Goal: Find specific page/section: Find specific page/section

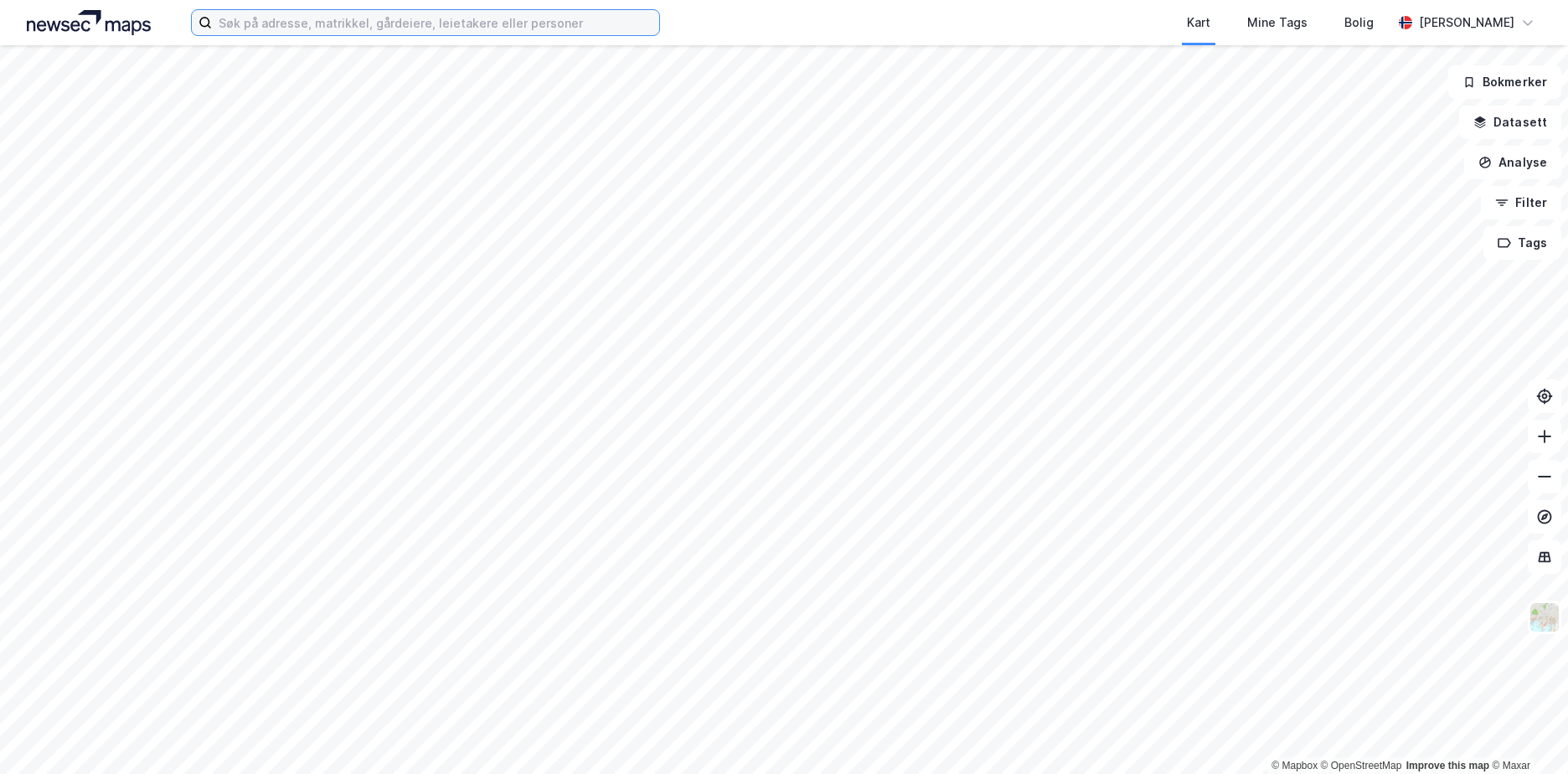
click at [483, 19] on input at bounding box center [435, 22] width 447 height 25
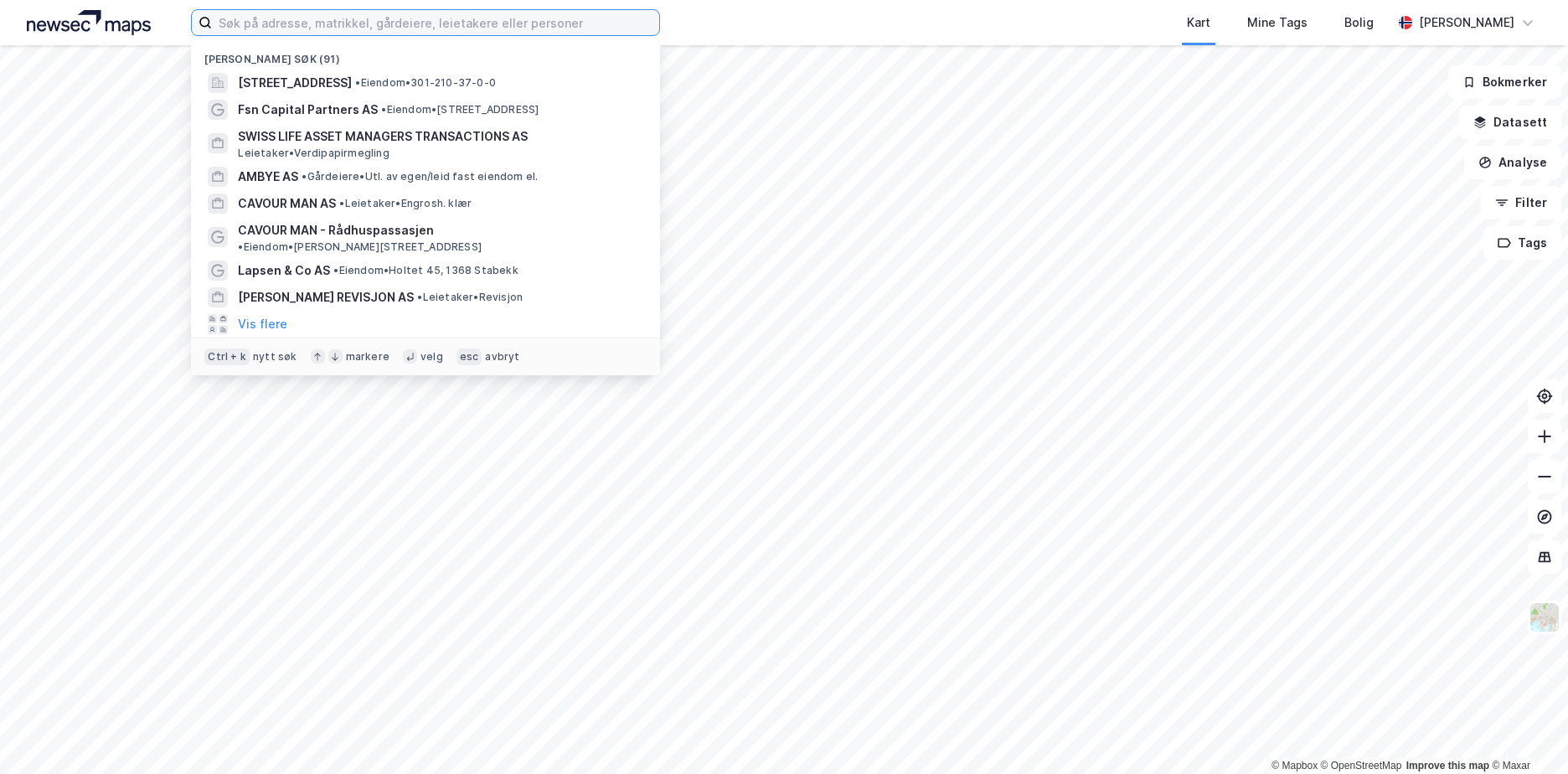
paste input "SpareBank 1 Sør-[GEOGRAPHIC_DATA]"
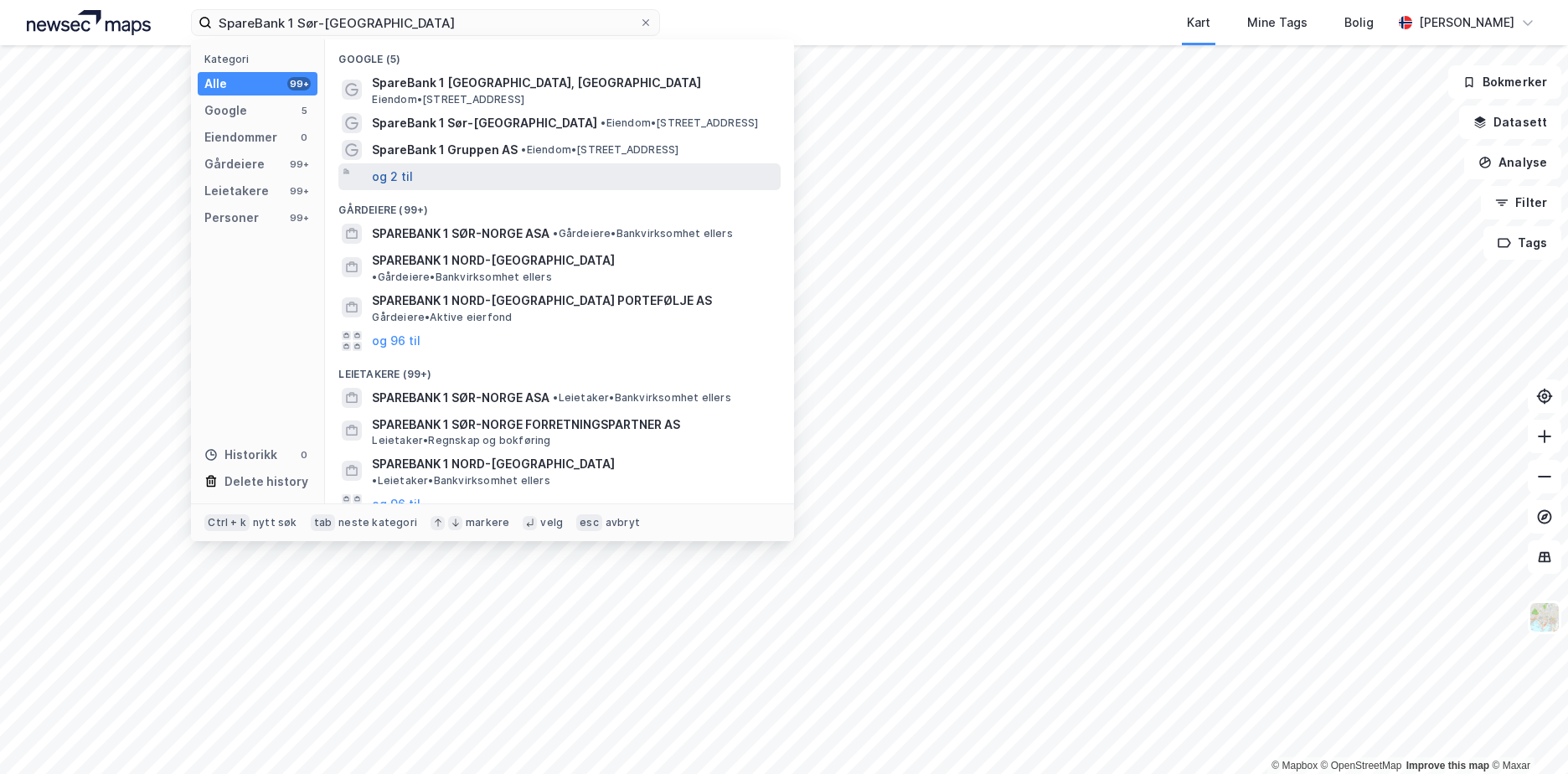
click at [408, 186] on button "og 2 til" at bounding box center [392, 177] width 41 height 20
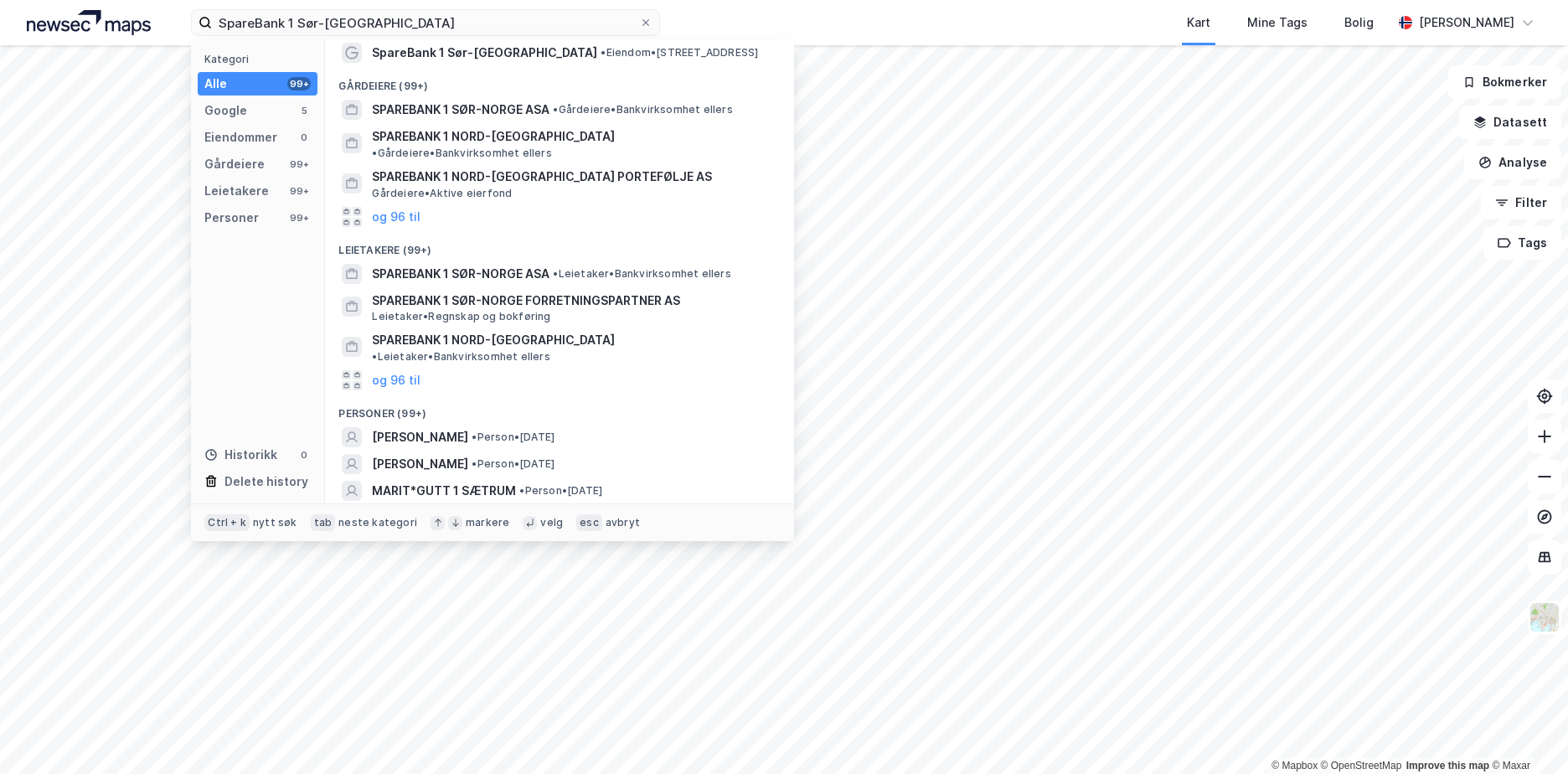
scroll to position [152, 0]
click at [396, 369] on button "og 96 til" at bounding box center [396, 379] width 49 height 20
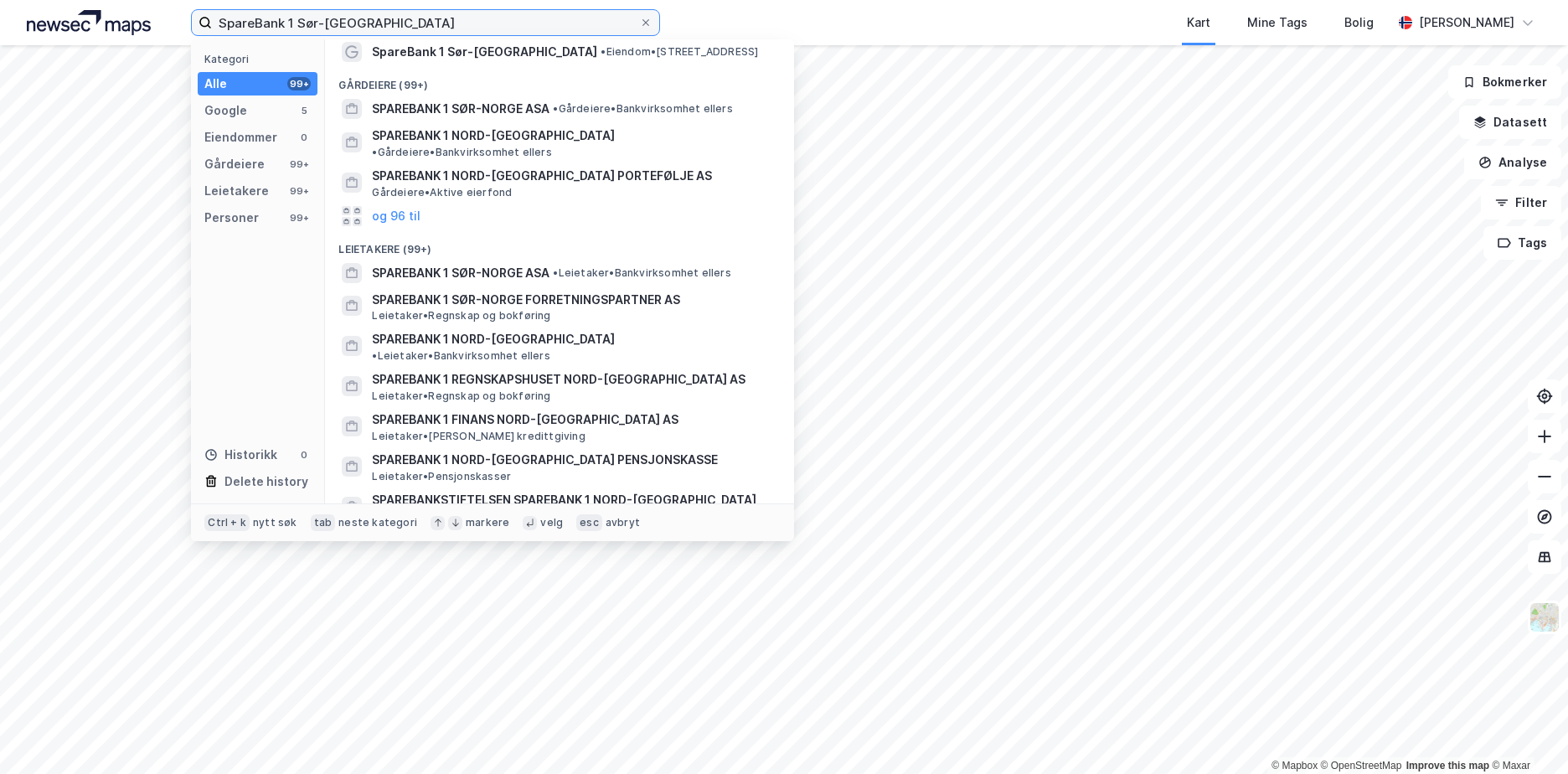
click at [474, 14] on input "SpareBank 1 Sør-[GEOGRAPHIC_DATA]" at bounding box center [425, 22] width 427 height 25
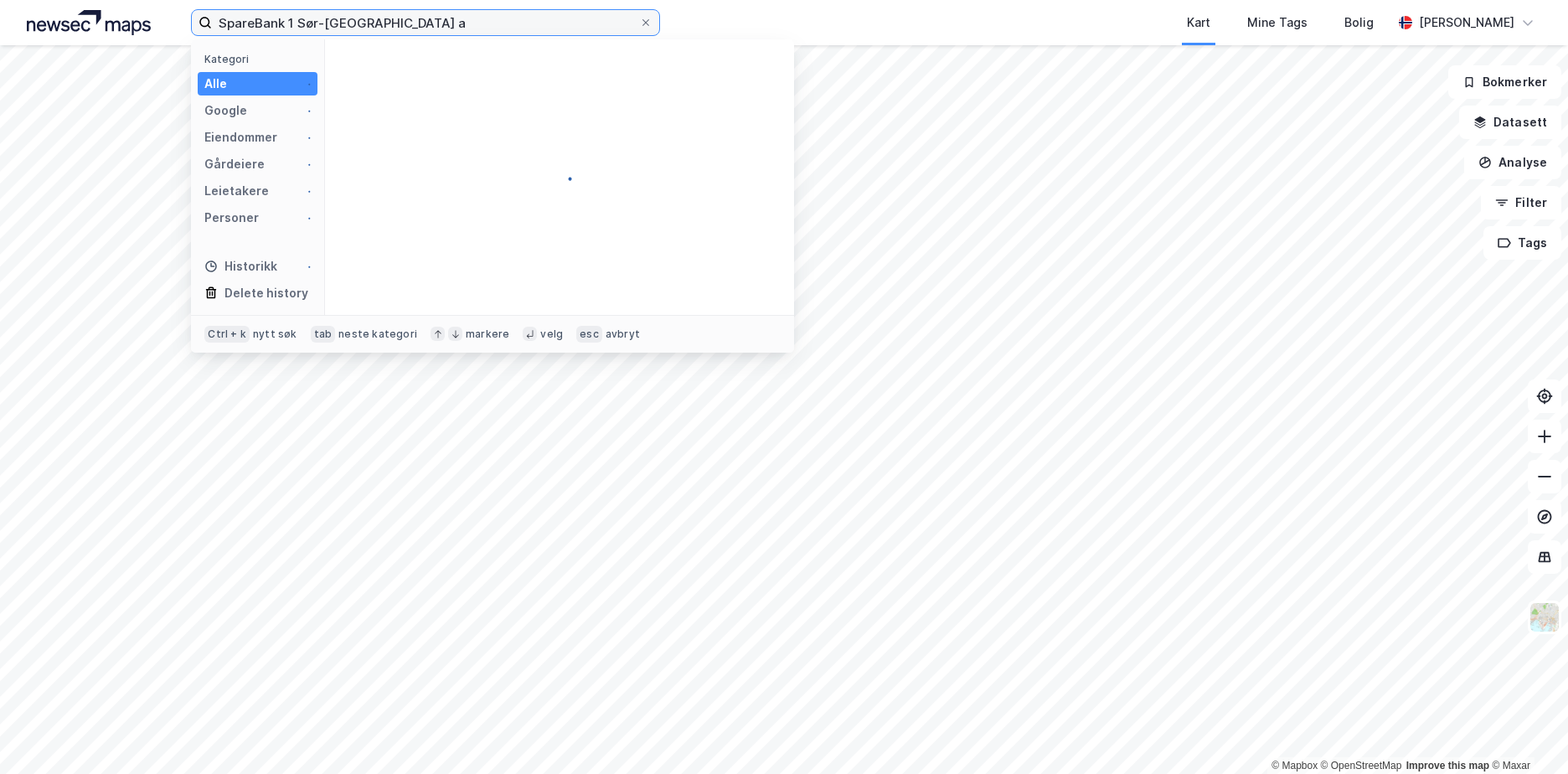
scroll to position [0, 0]
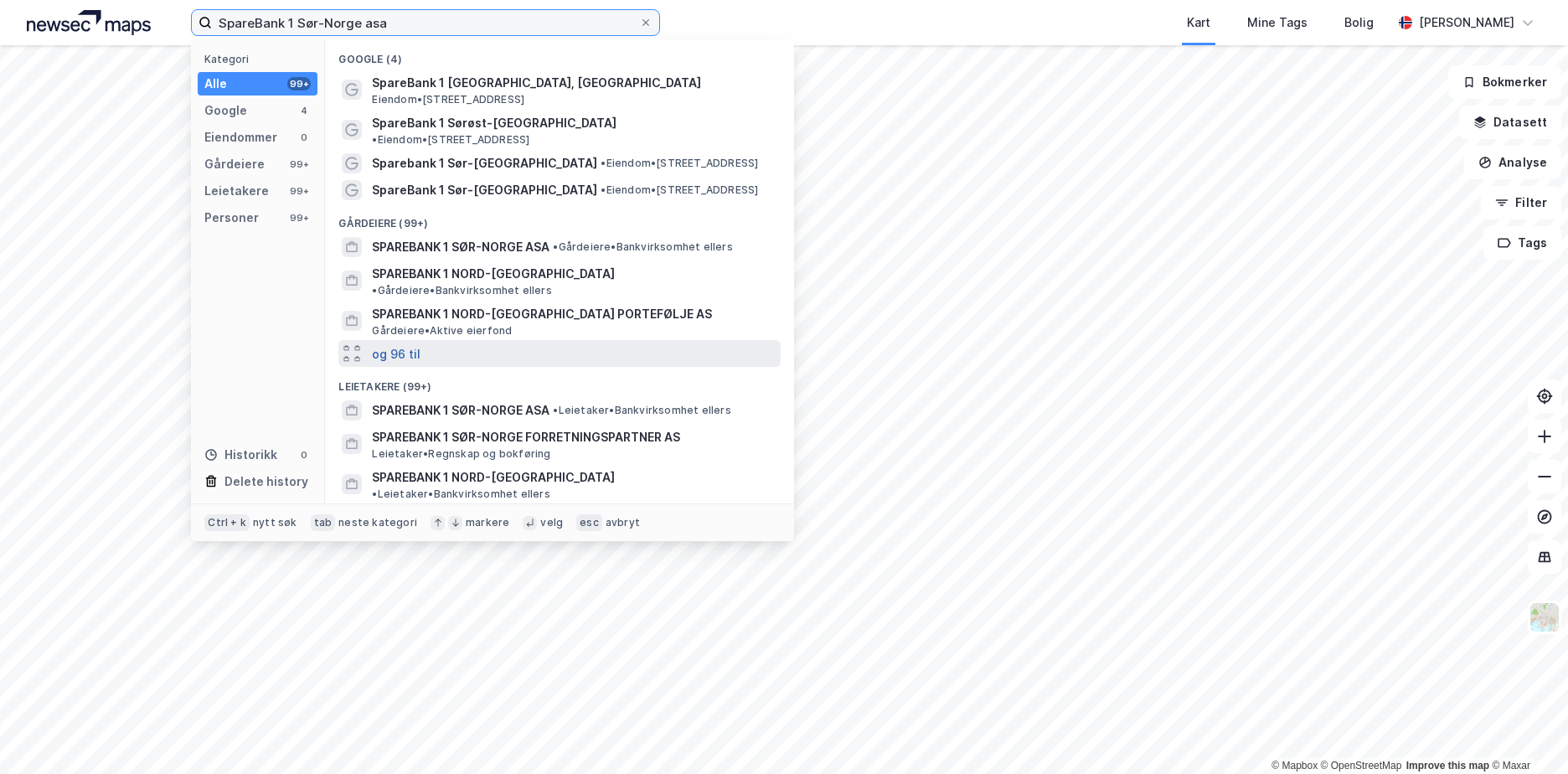
type input "SpareBank 1 Sør-Norge asa"
click at [405, 343] on button "og 96 til" at bounding box center [396, 353] width 49 height 20
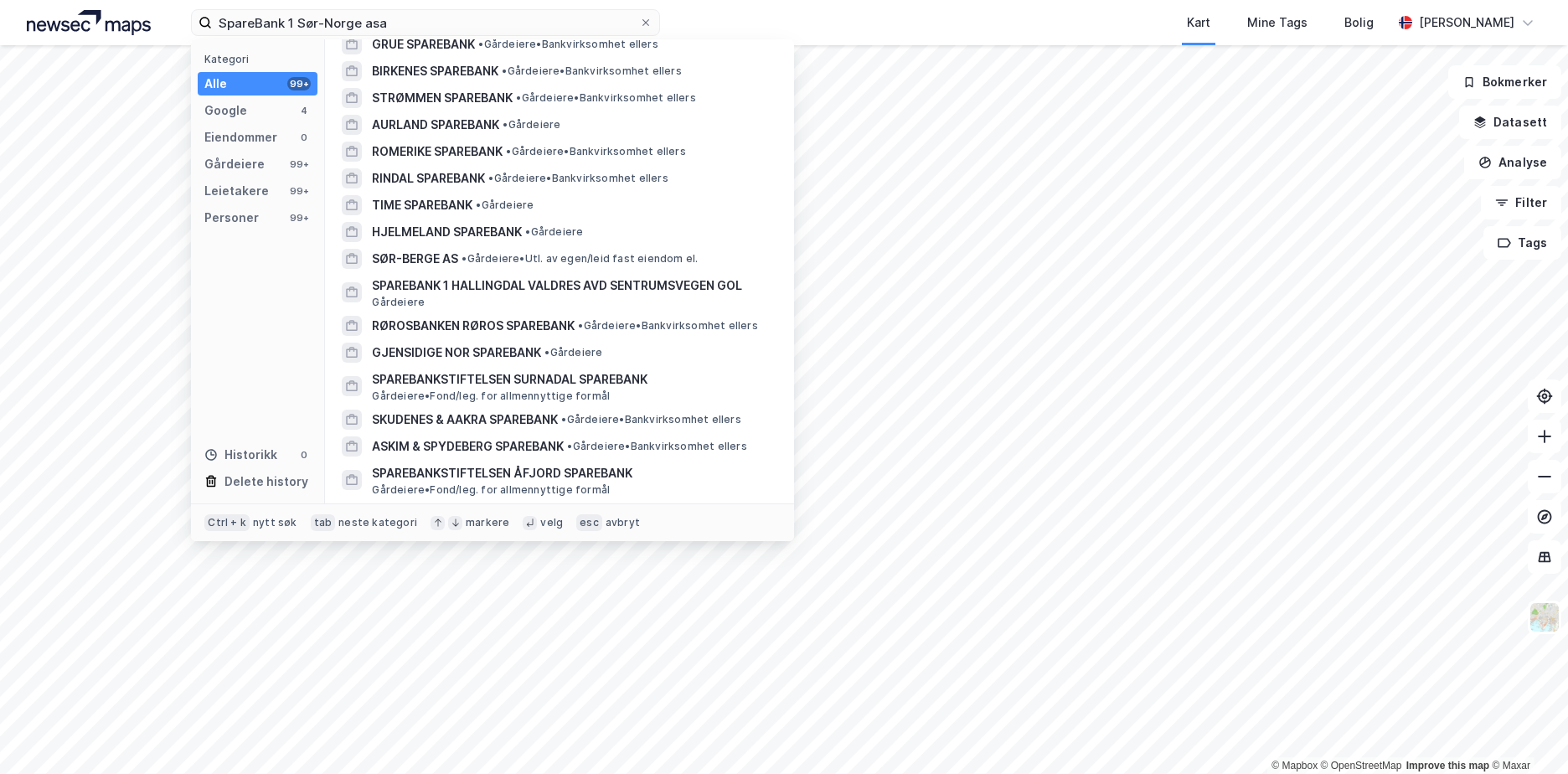
scroll to position [2430, 0]
